Goal: Find specific page/section: Find specific page/section

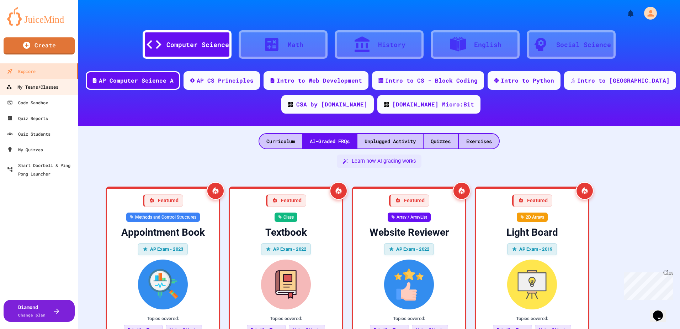
click at [42, 88] on div "My Teams/Classes" at bounding box center [32, 87] width 52 height 9
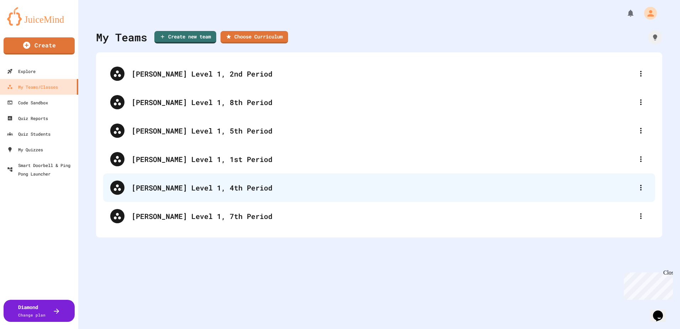
click at [224, 190] on div "[PERSON_NAME] Level 1, 4th Period" at bounding box center [383, 187] width 502 height 11
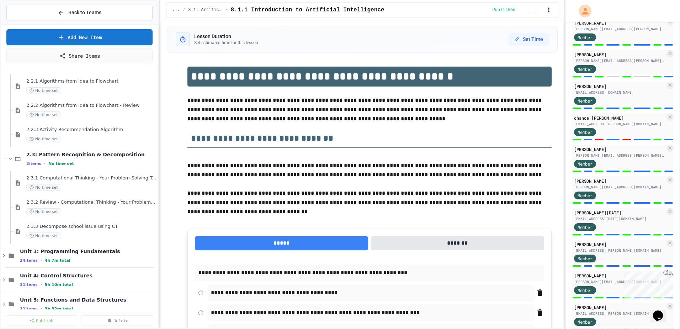
scroll to position [213, 0]
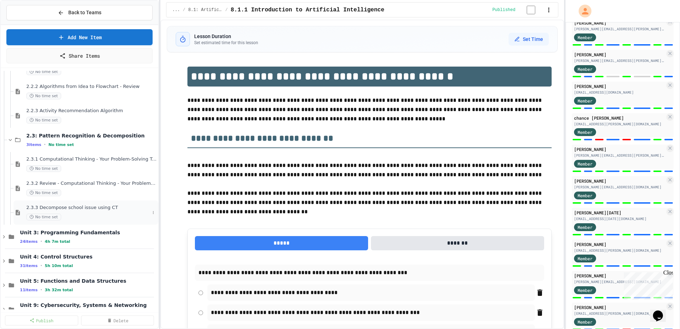
click at [73, 214] on div "No time set" at bounding box center [87, 216] width 123 height 7
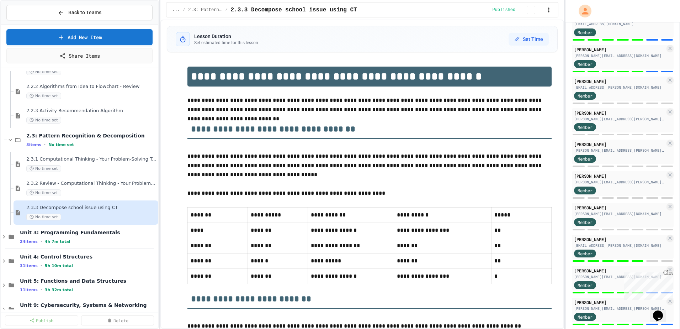
scroll to position [747, 0]
